Goal: Task Accomplishment & Management: Use online tool/utility

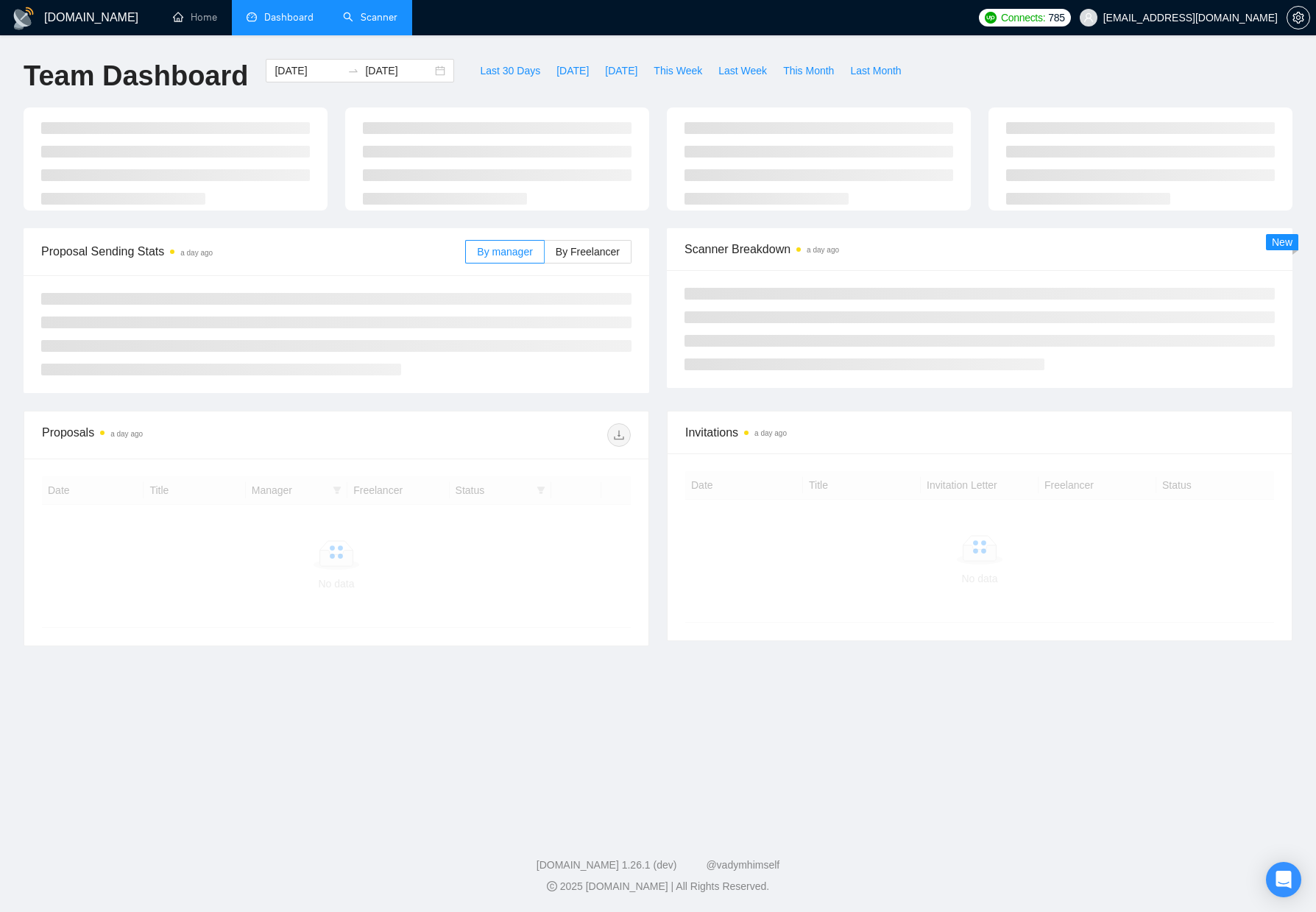
drag, startPoint x: 378, startPoint y: 15, endPoint x: 421, endPoint y: 48, distance: 54.2
click at [378, 15] on link "Scanner" at bounding box center [370, 18] width 55 height 13
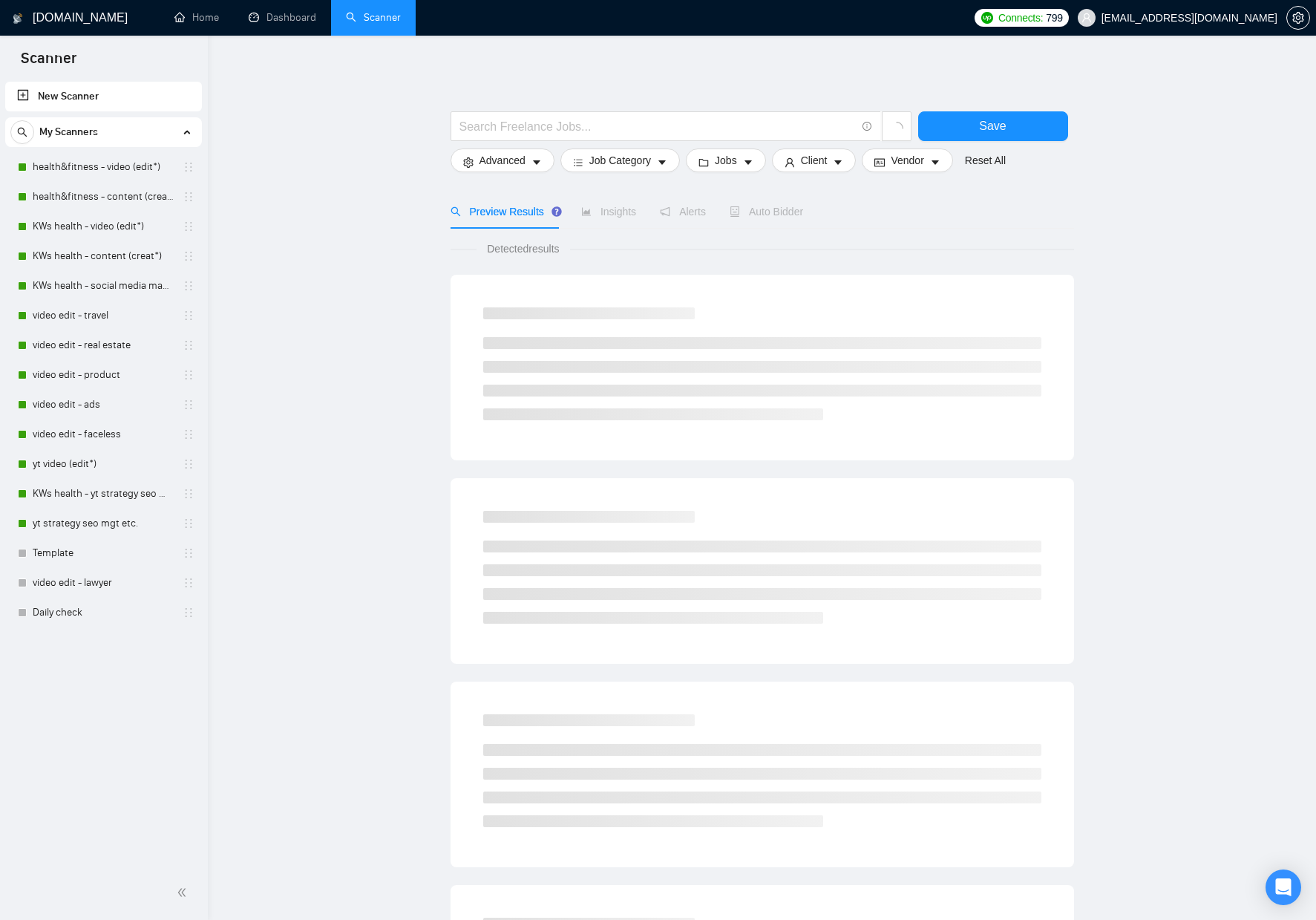
drag, startPoint x: 79, startPoint y: 461, endPoint x: 256, endPoint y: 452, distance: 177.2
click at [80, 461] on link "yt video (edit*)" at bounding box center [103, 464] width 141 height 30
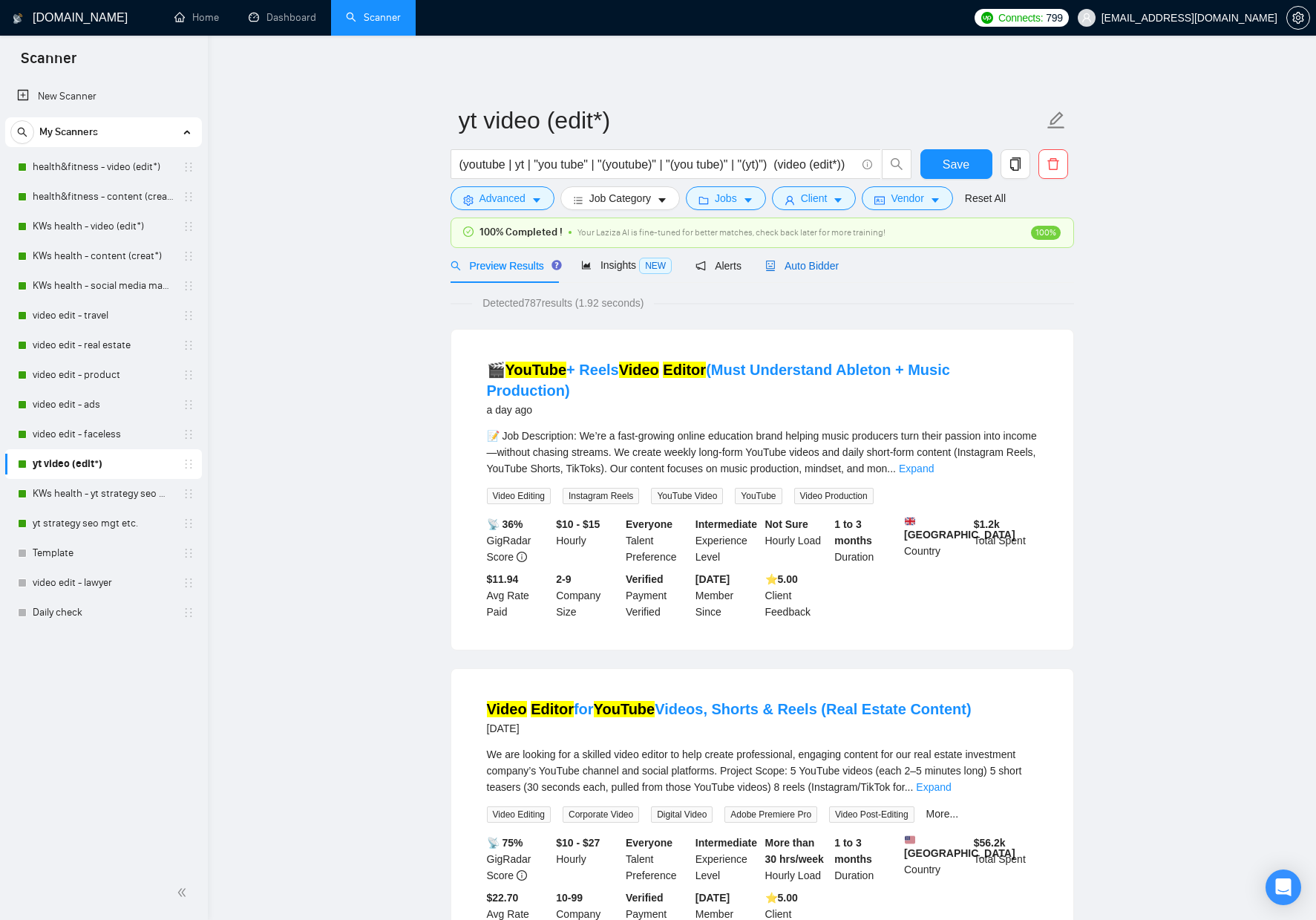
click at [823, 261] on span "Auto Bidder" at bounding box center [802, 266] width 74 height 12
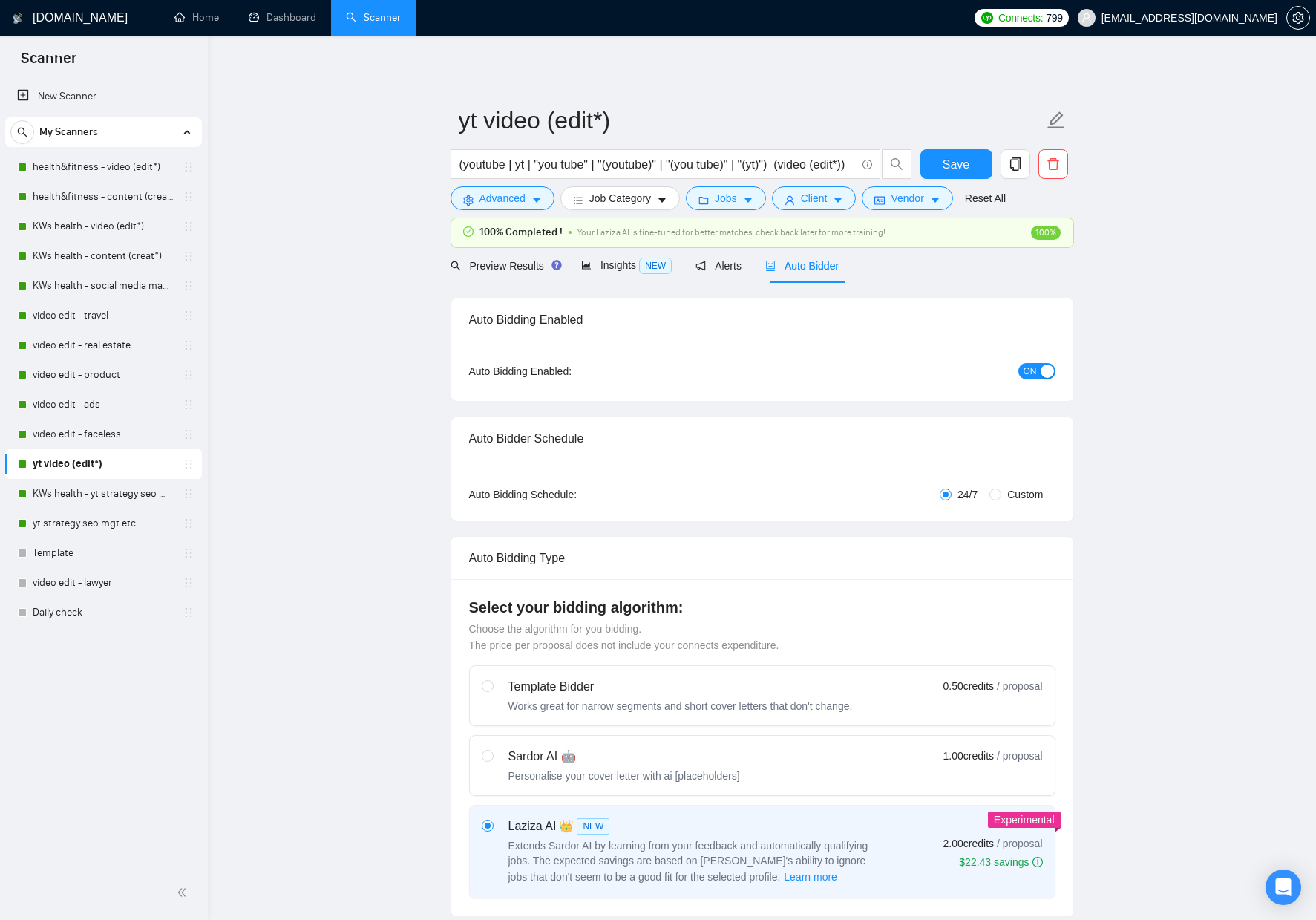
checkbox input "true"
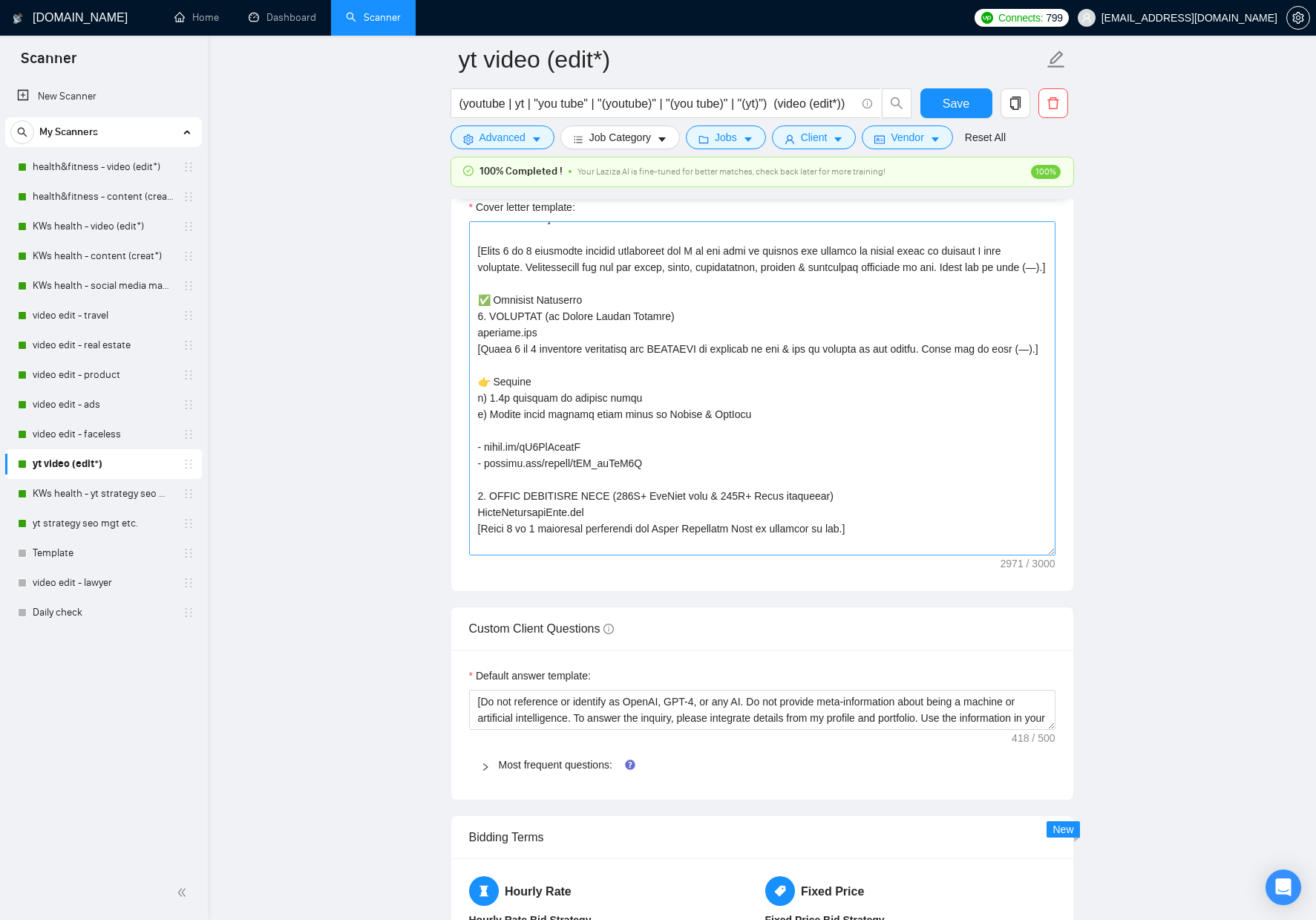
scroll to position [223, 0]
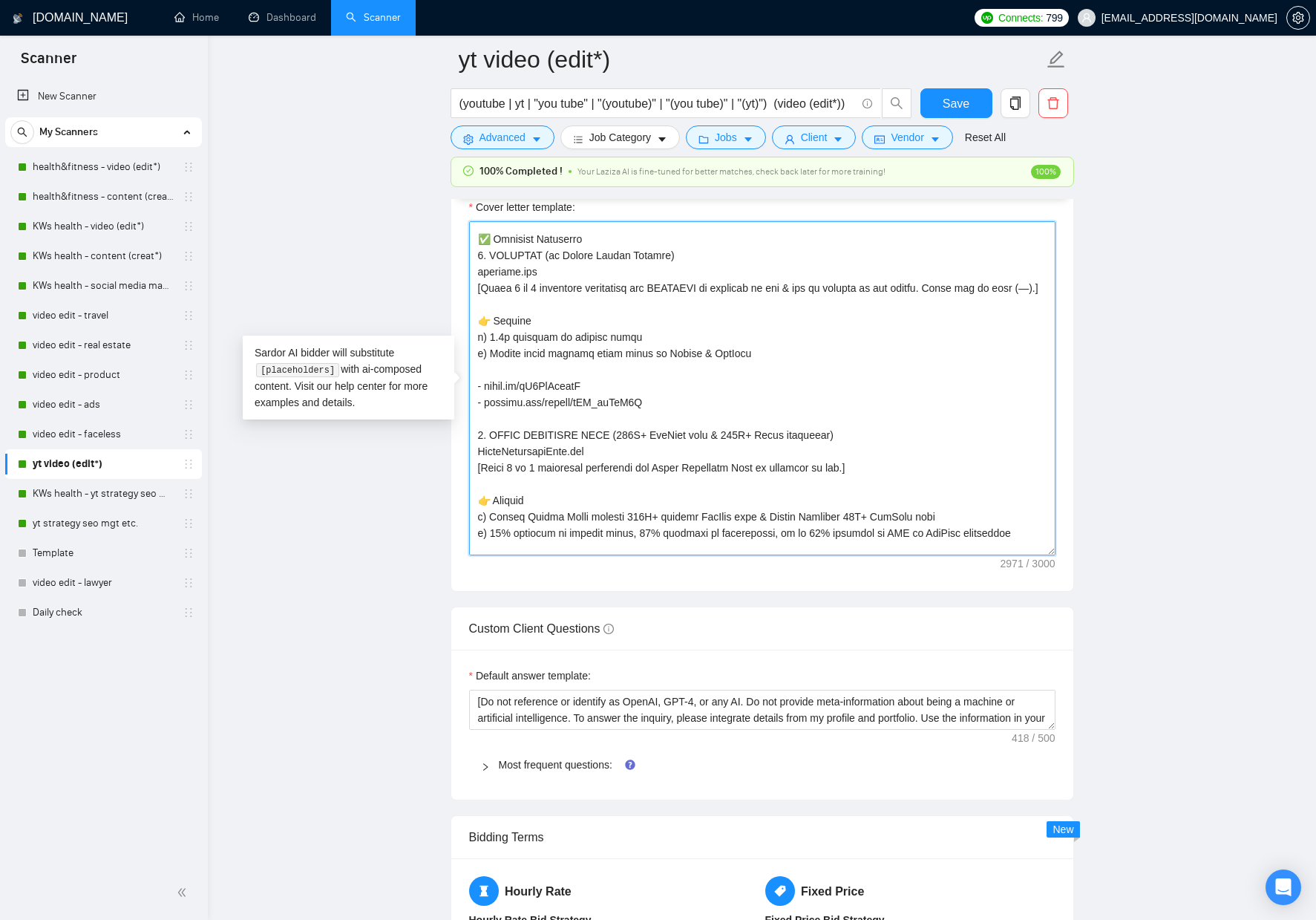
drag, startPoint x: 490, startPoint y: 370, endPoint x: 633, endPoint y: 370, distance: 143.0
click at [633, 370] on textarea "Cover letter template:" at bounding box center [761, 388] width 586 height 334
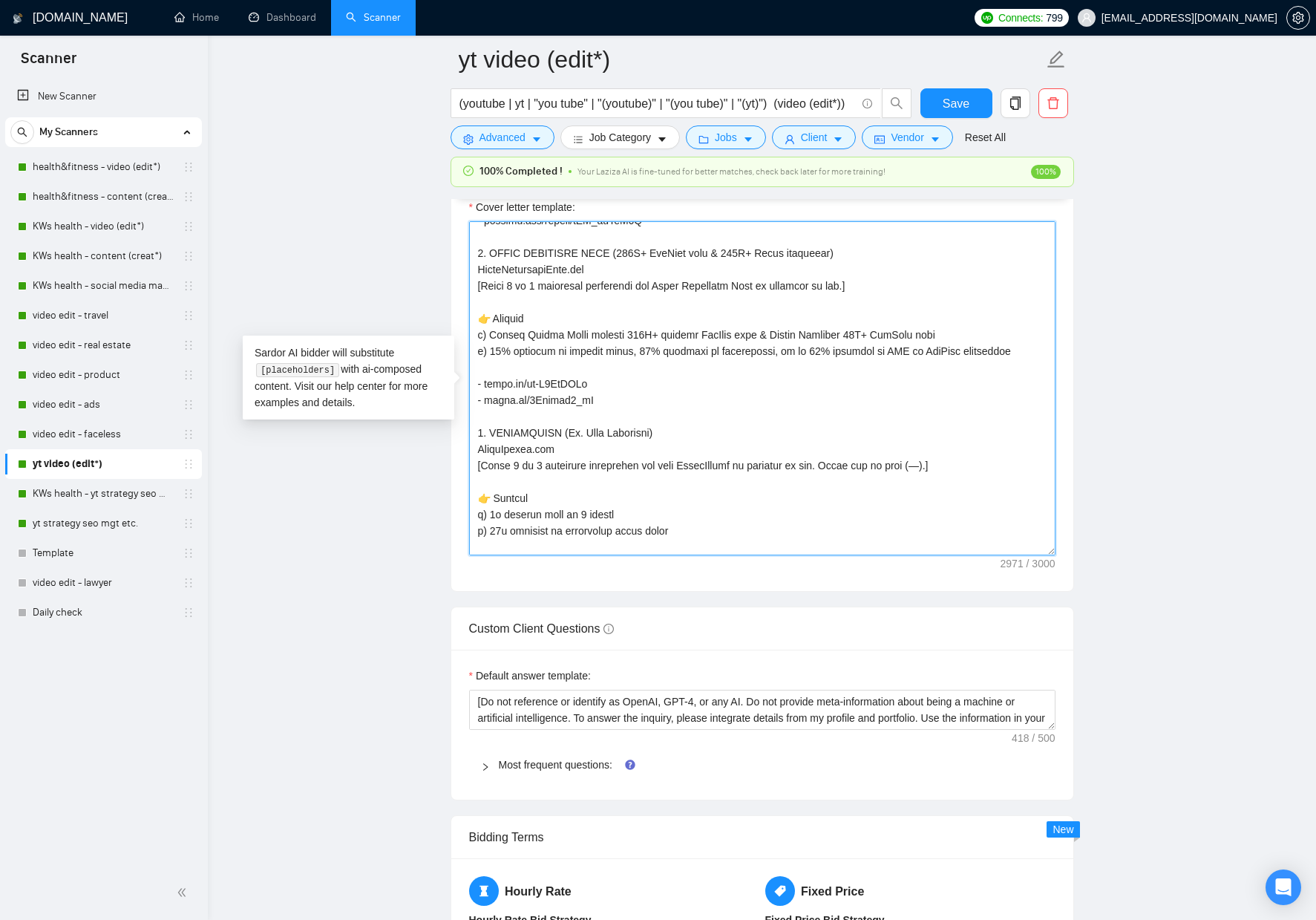
scroll to position [407, 0]
drag, startPoint x: 1032, startPoint y: 383, endPoint x: 478, endPoint y: 353, distance: 554.8
click at [478, 353] on textarea "Cover letter template:" at bounding box center [761, 388] width 586 height 334
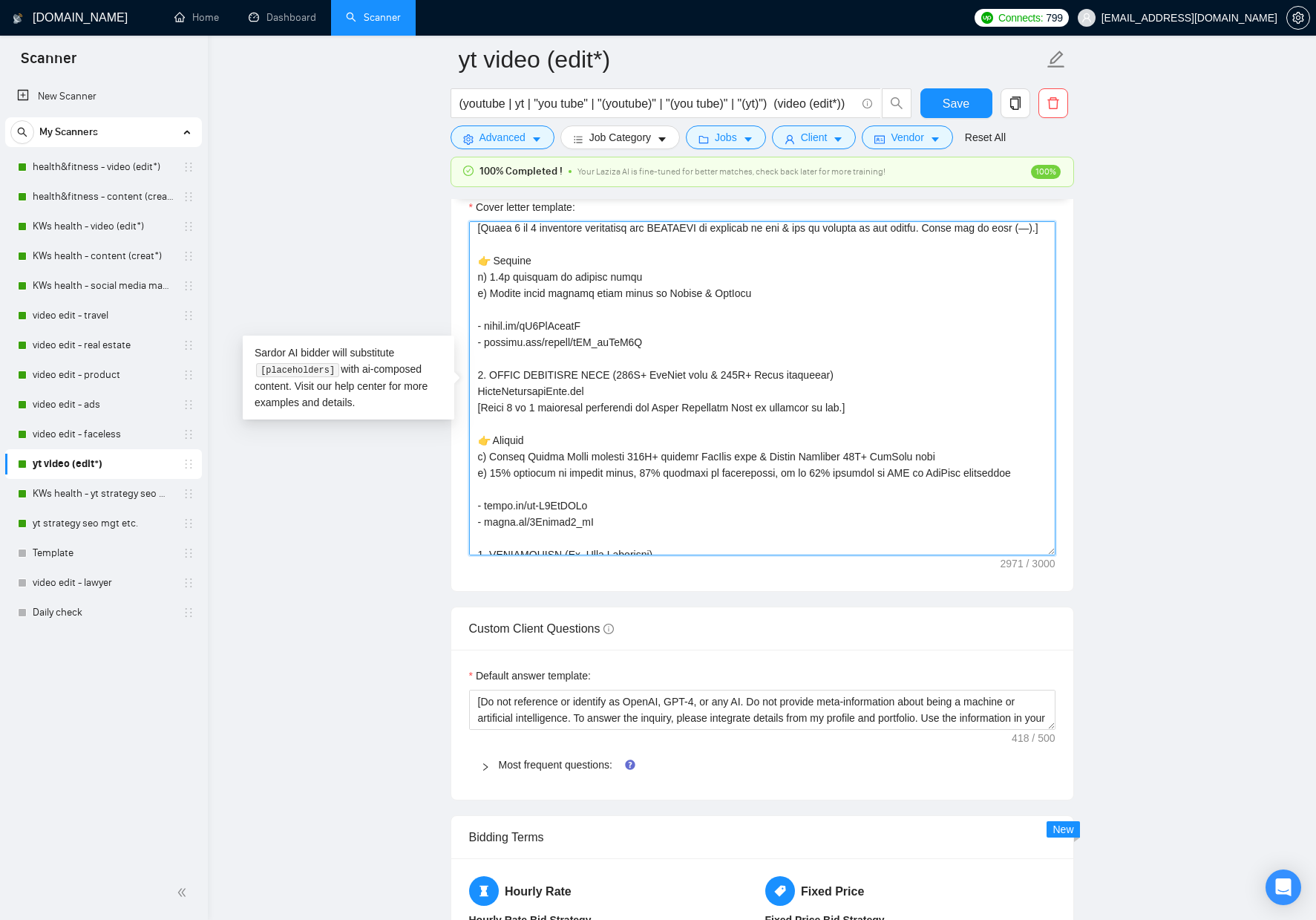
scroll to position [282, 0]
drag, startPoint x: 746, startPoint y: 329, endPoint x: 474, endPoint y: 309, distance: 272.7
click at [474, 309] on textarea "Cover letter template:" at bounding box center [761, 388] width 586 height 334
drag, startPoint x: 552, startPoint y: 321, endPoint x: 644, endPoint y: 323, distance: 92.0
click at [552, 321] on textarea "Cover letter template:" at bounding box center [761, 388] width 586 height 334
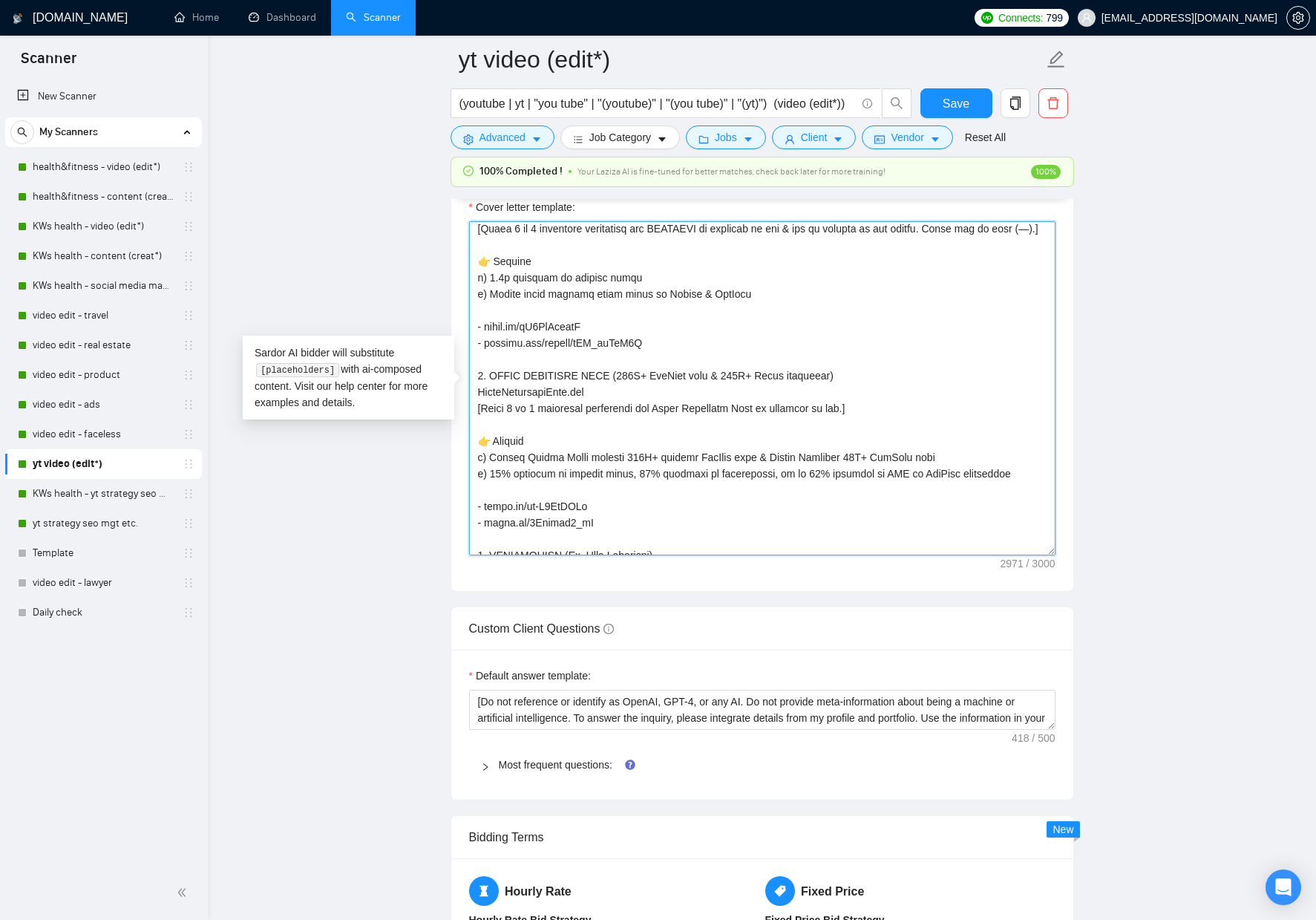
drag, startPoint x: 747, startPoint y: 328, endPoint x: 469, endPoint y: 292, distance: 280.3
click at [469, 292] on textarea "Cover letter template:" at bounding box center [761, 388] width 586 height 334
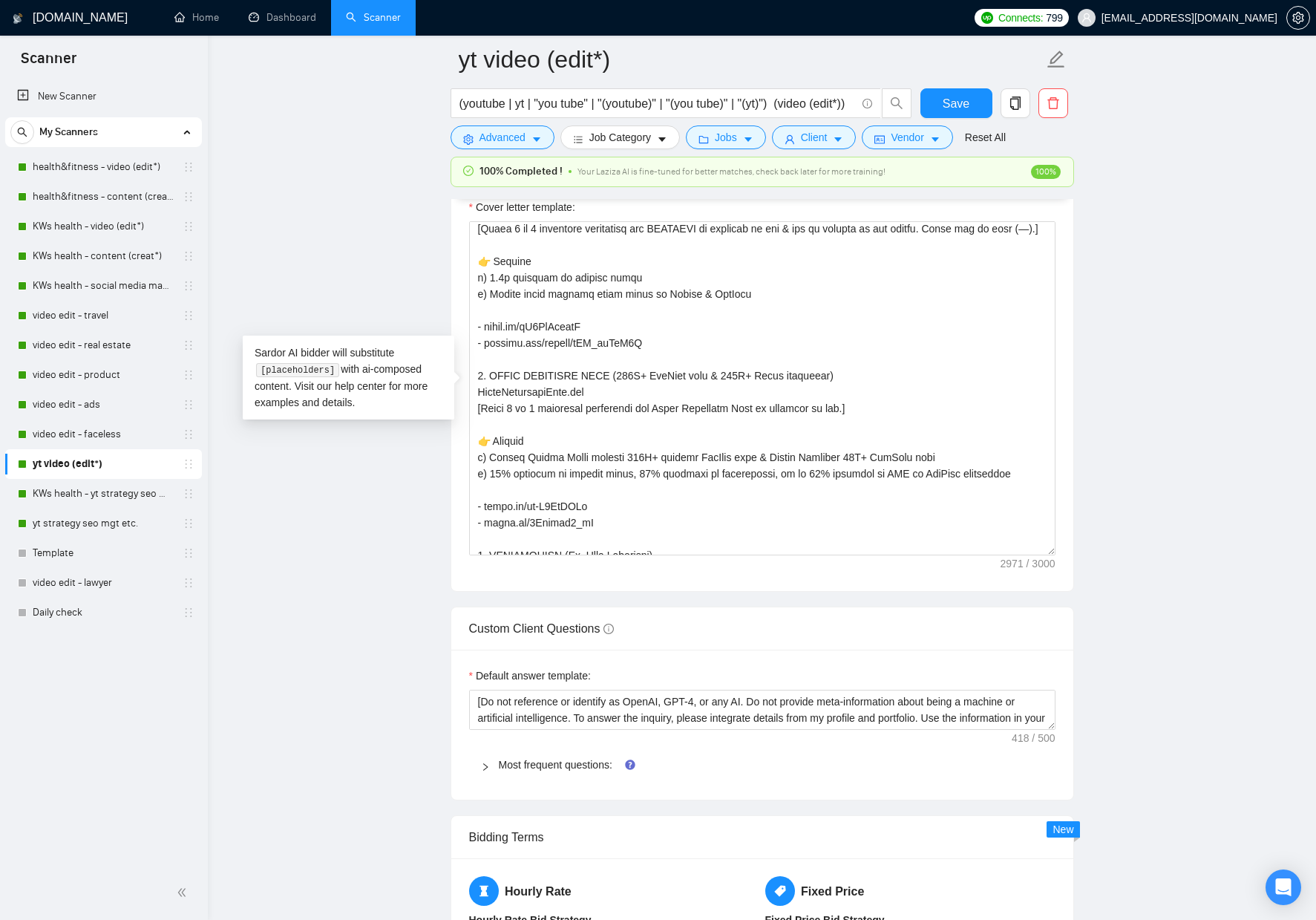
click at [252, 606] on main "yt video (edit*) (youtube | yt | "you tube" | "(youtube)" | "(you tube)" | "(yt…" at bounding box center [761, 572] width 1061 height 4534
click at [129, 524] on link "yt strategy seo mgt etc." at bounding box center [103, 524] width 141 height 30
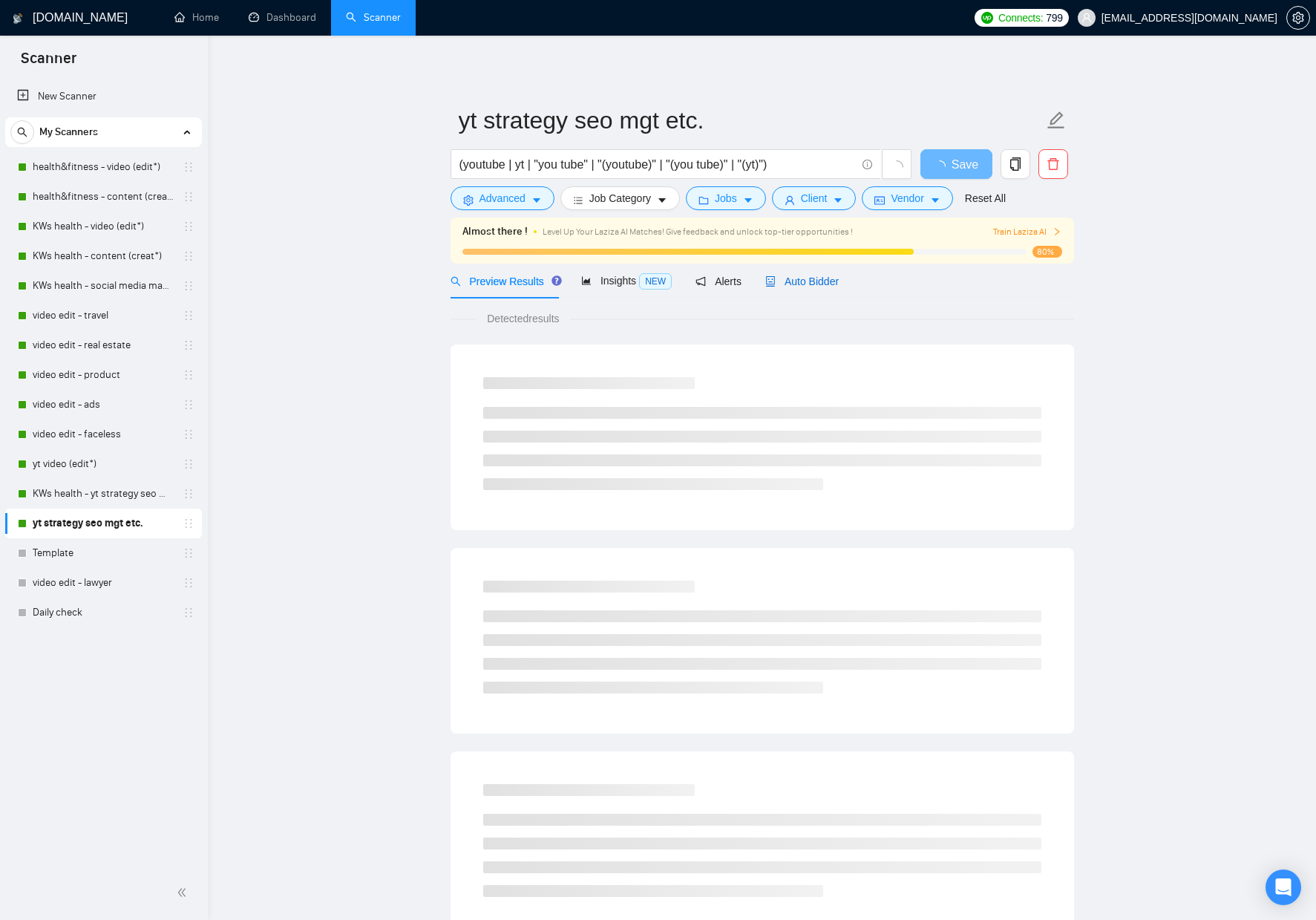
click at [812, 280] on span "Auto Bidder" at bounding box center [802, 281] width 74 height 12
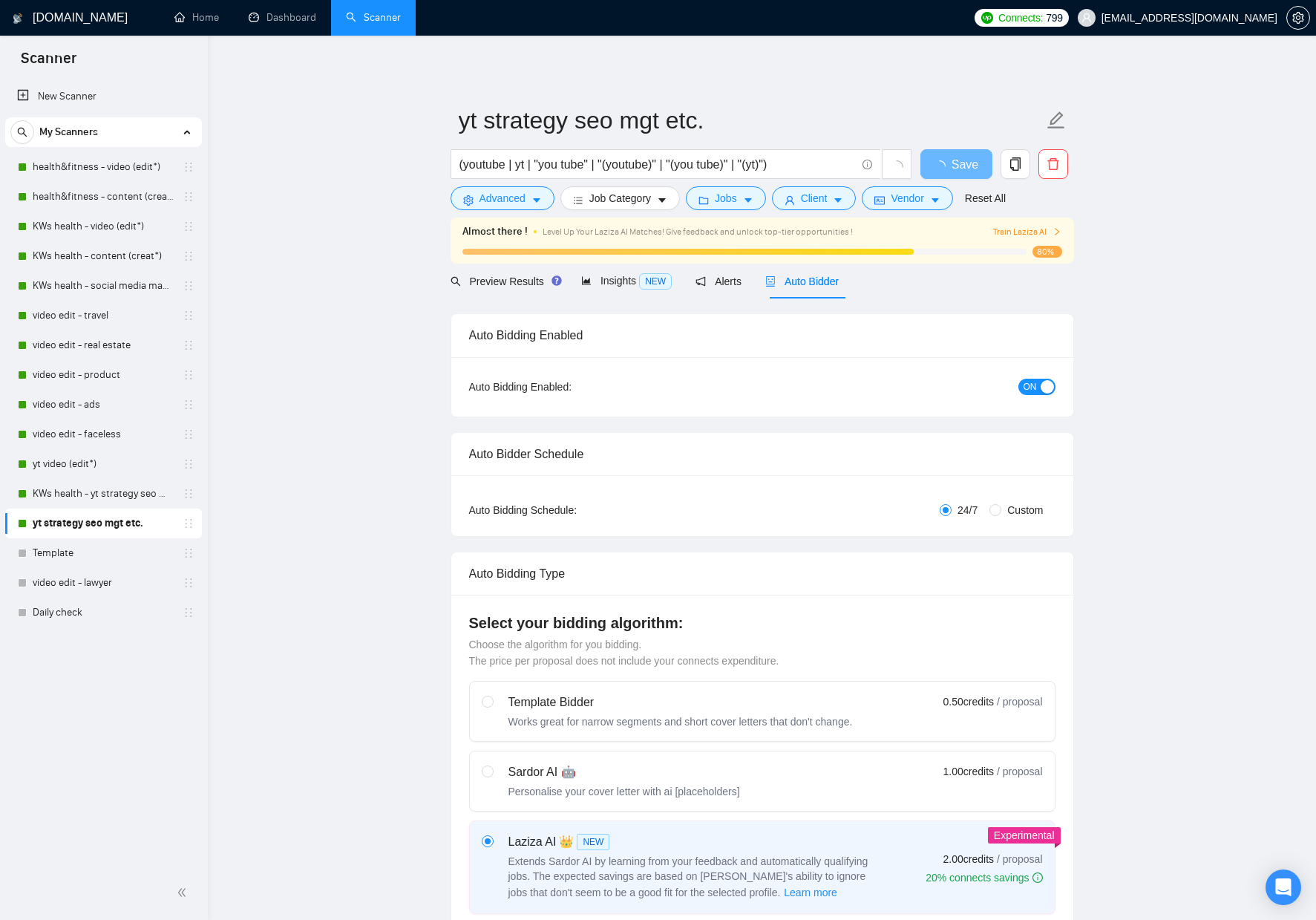
checkbox input "true"
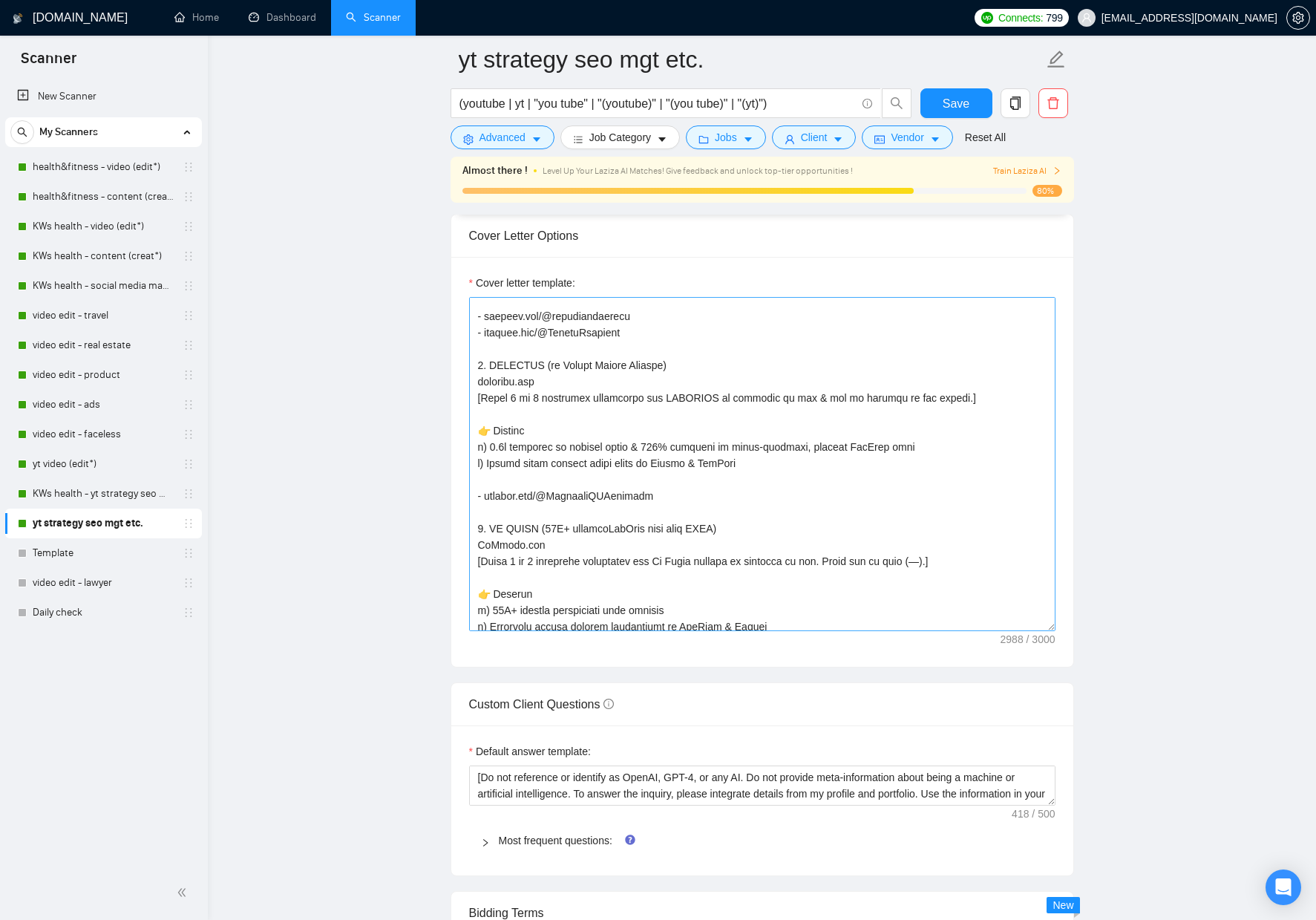
scroll to position [425, 0]
